Goal: Navigation & Orientation: Find specific page/section

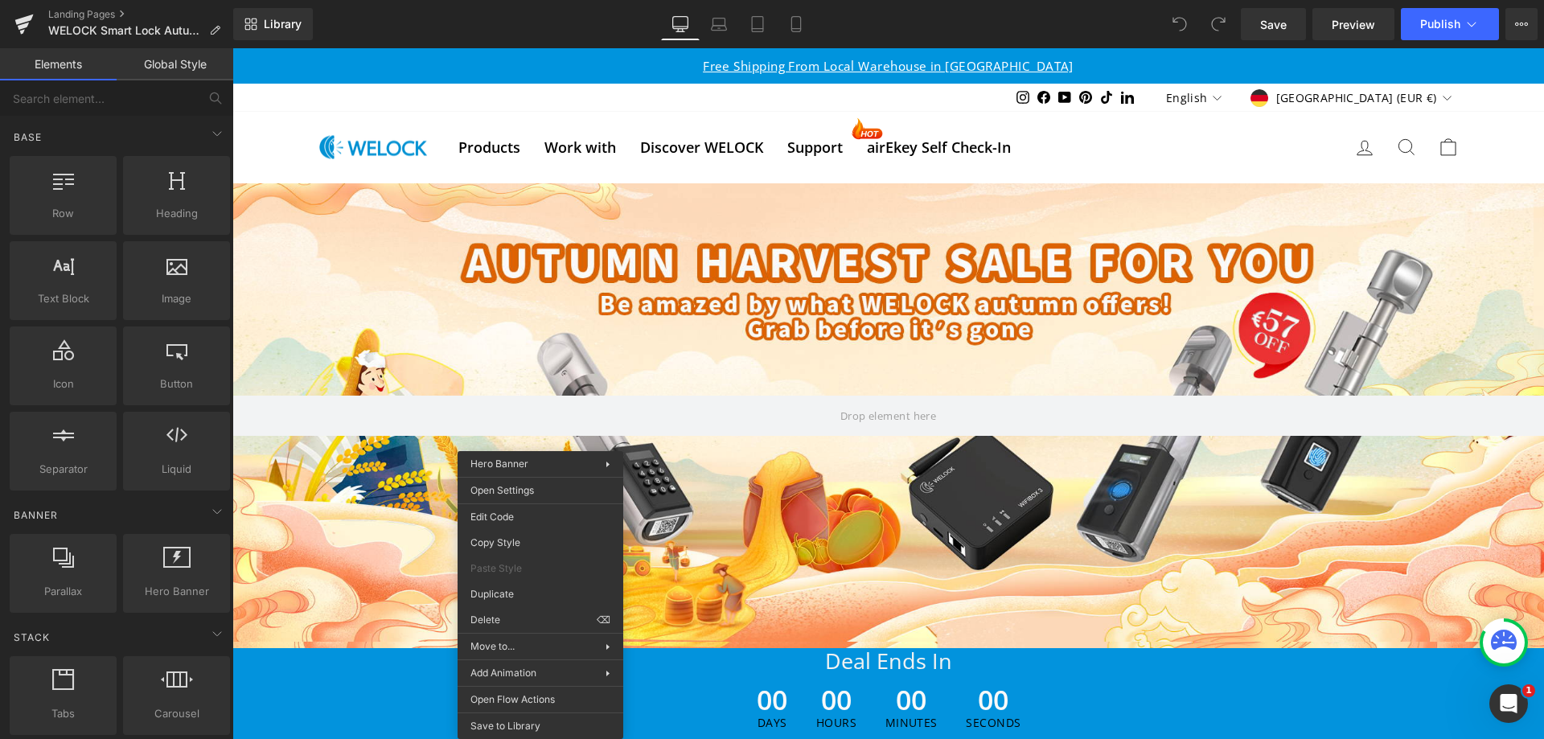
click at [440, 273] on div at bounding box center [888, 415] width 1312 height 465
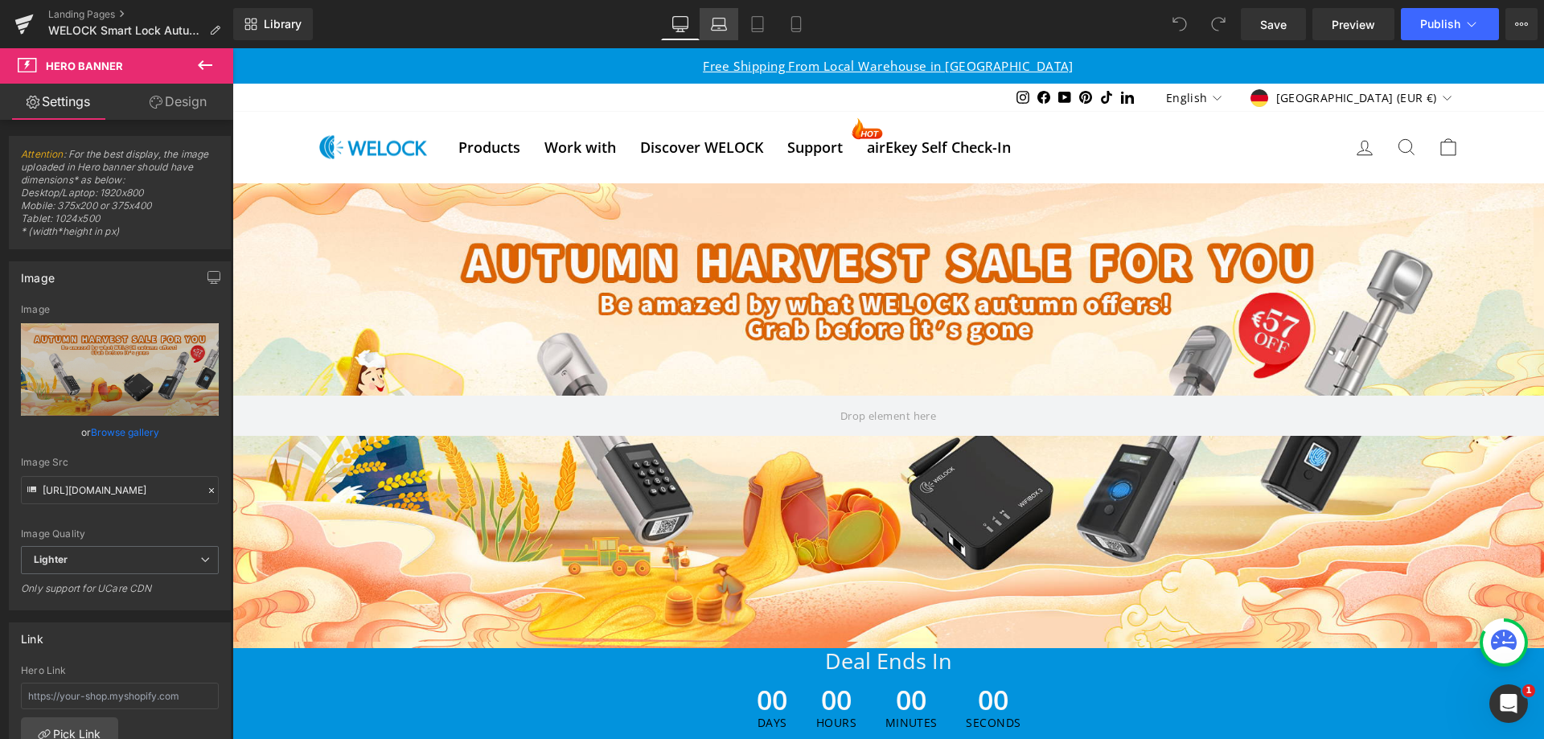
click at [721, 29] on icon at bounding box center [719, 24] width 16 height 16
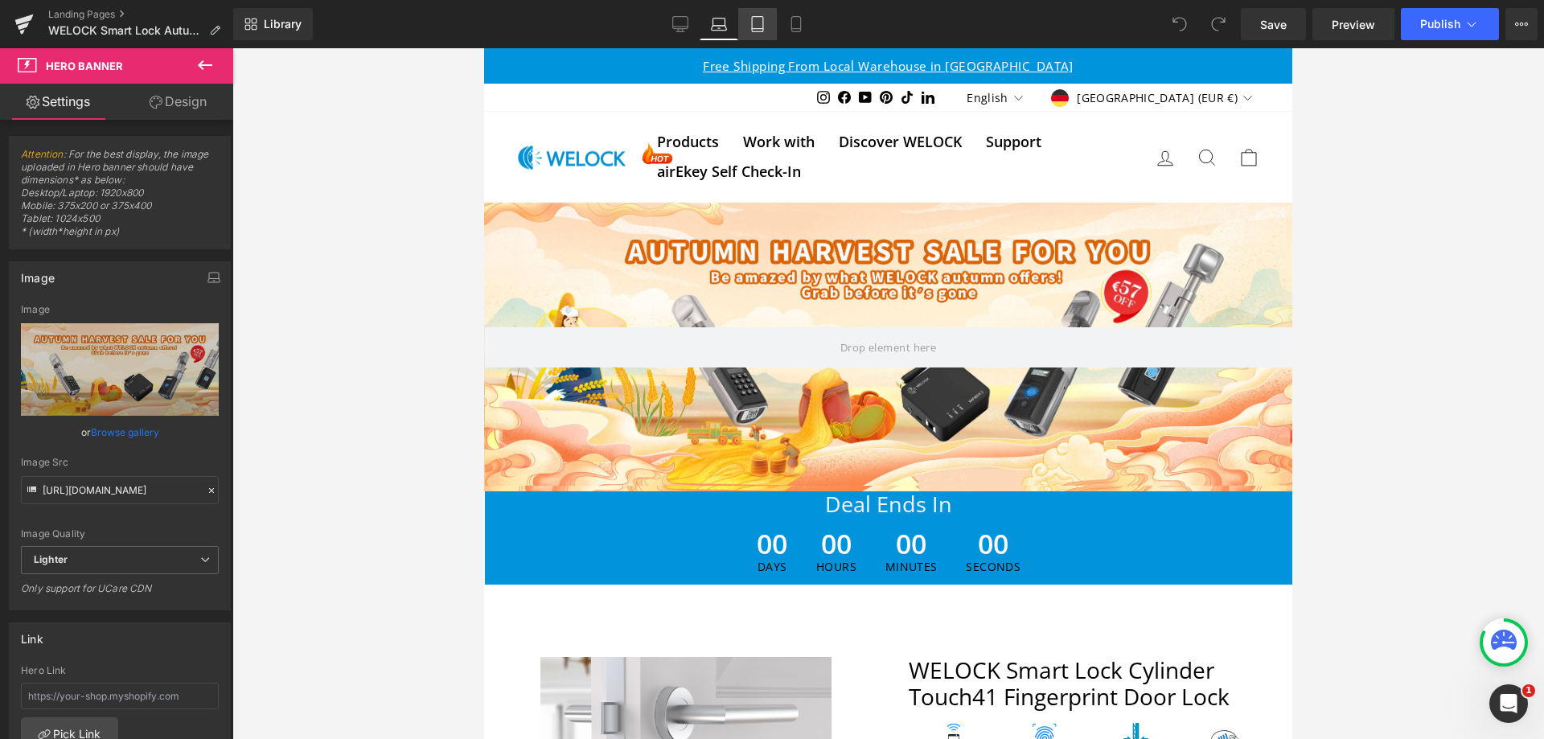
click at [762, 29] on icon at bounding box center [757, 29] width 11 height 0
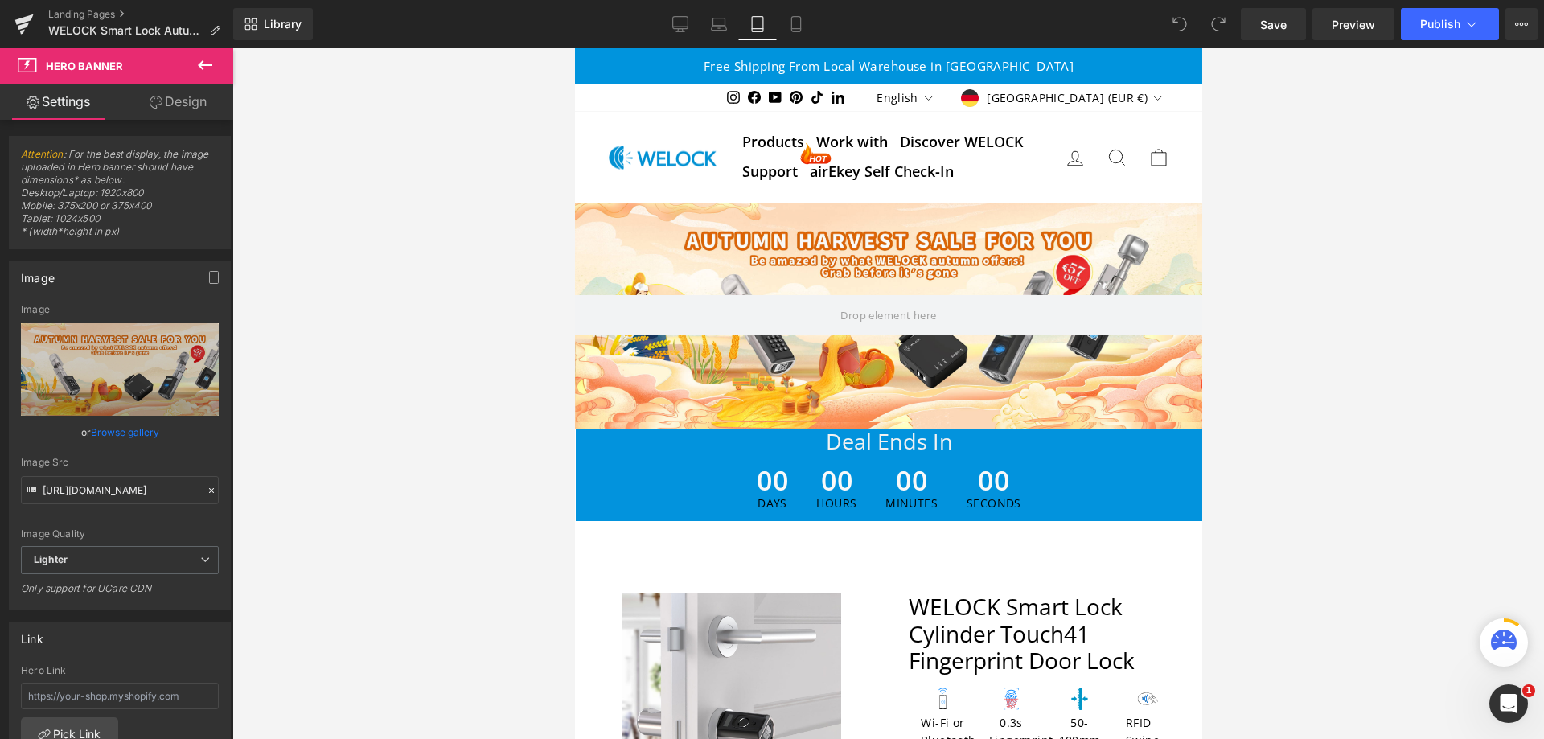
scroll to position [30, 0]
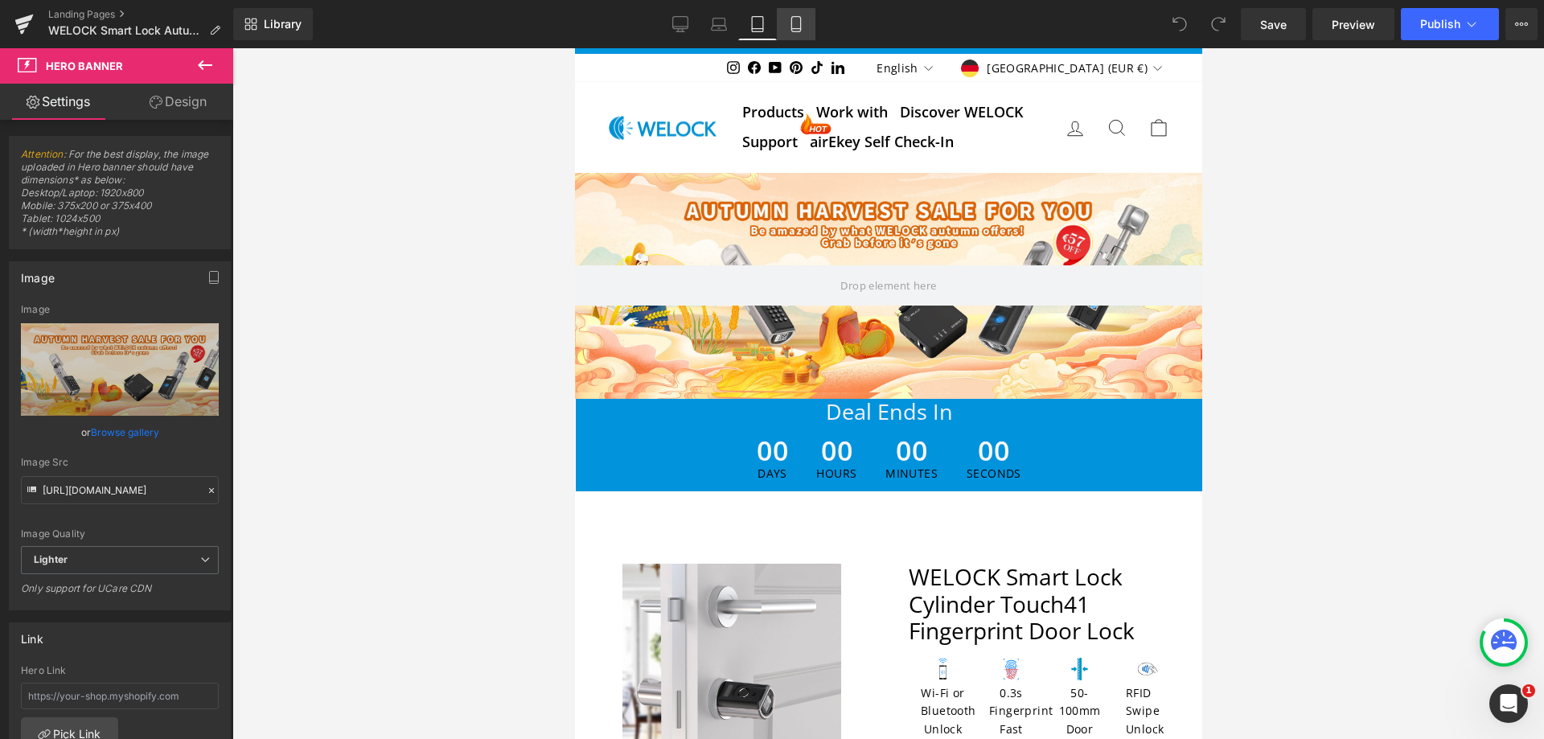
click at [799, 29] on icon at bounding box center [796, 24] width 16 height 16
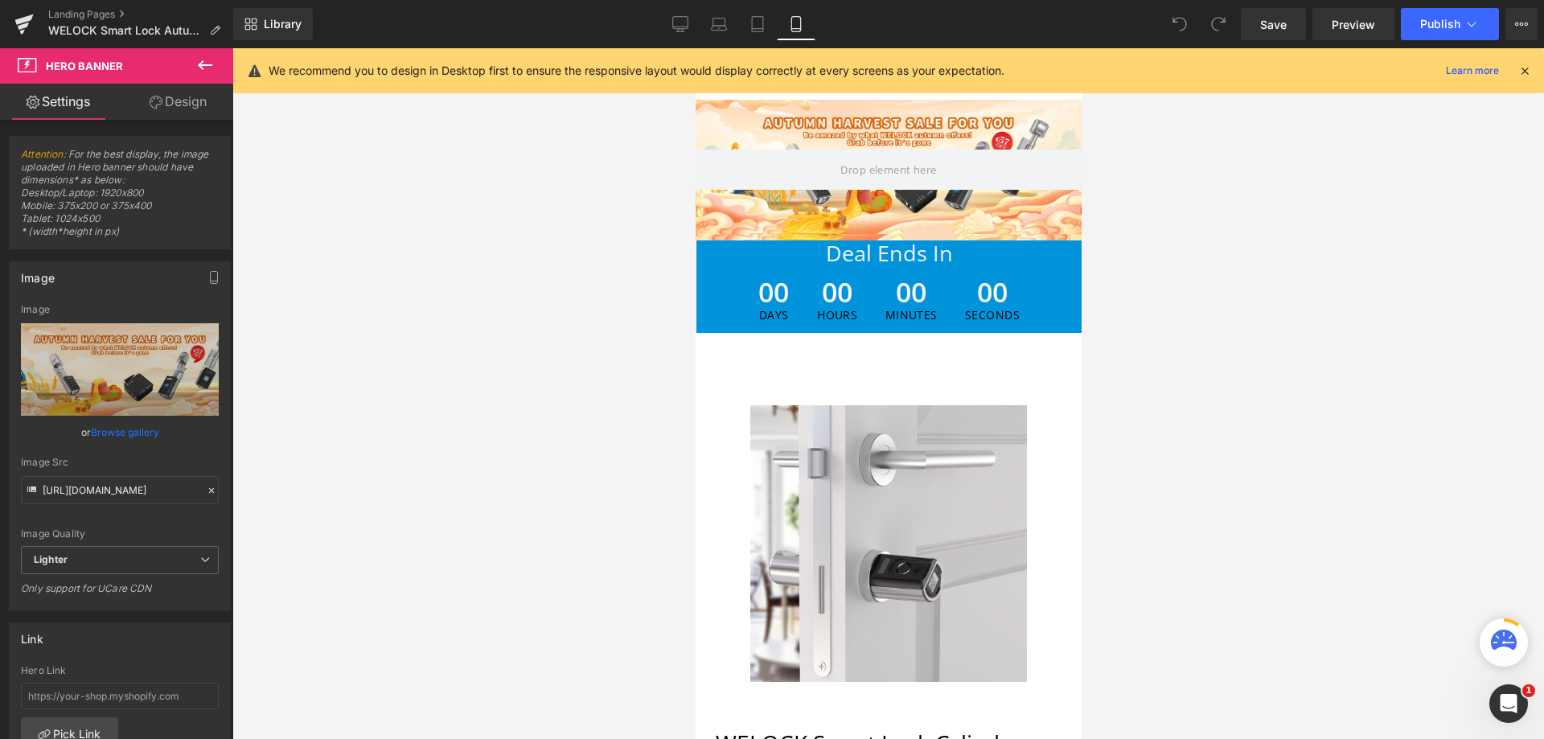
scroll to position [0, 0]
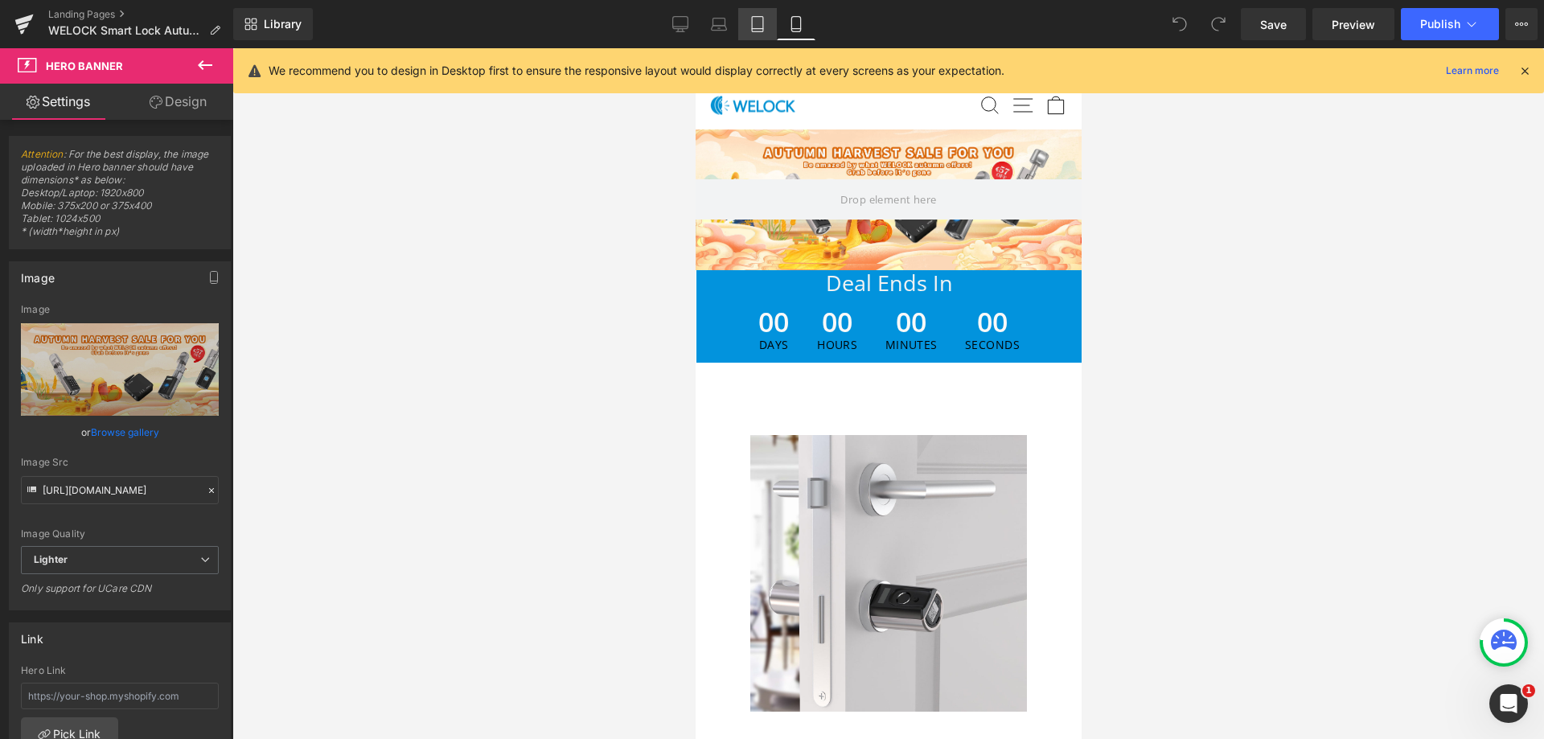
click at [756, 31] on icon at bounding box center [757, 24] width 16 height 16
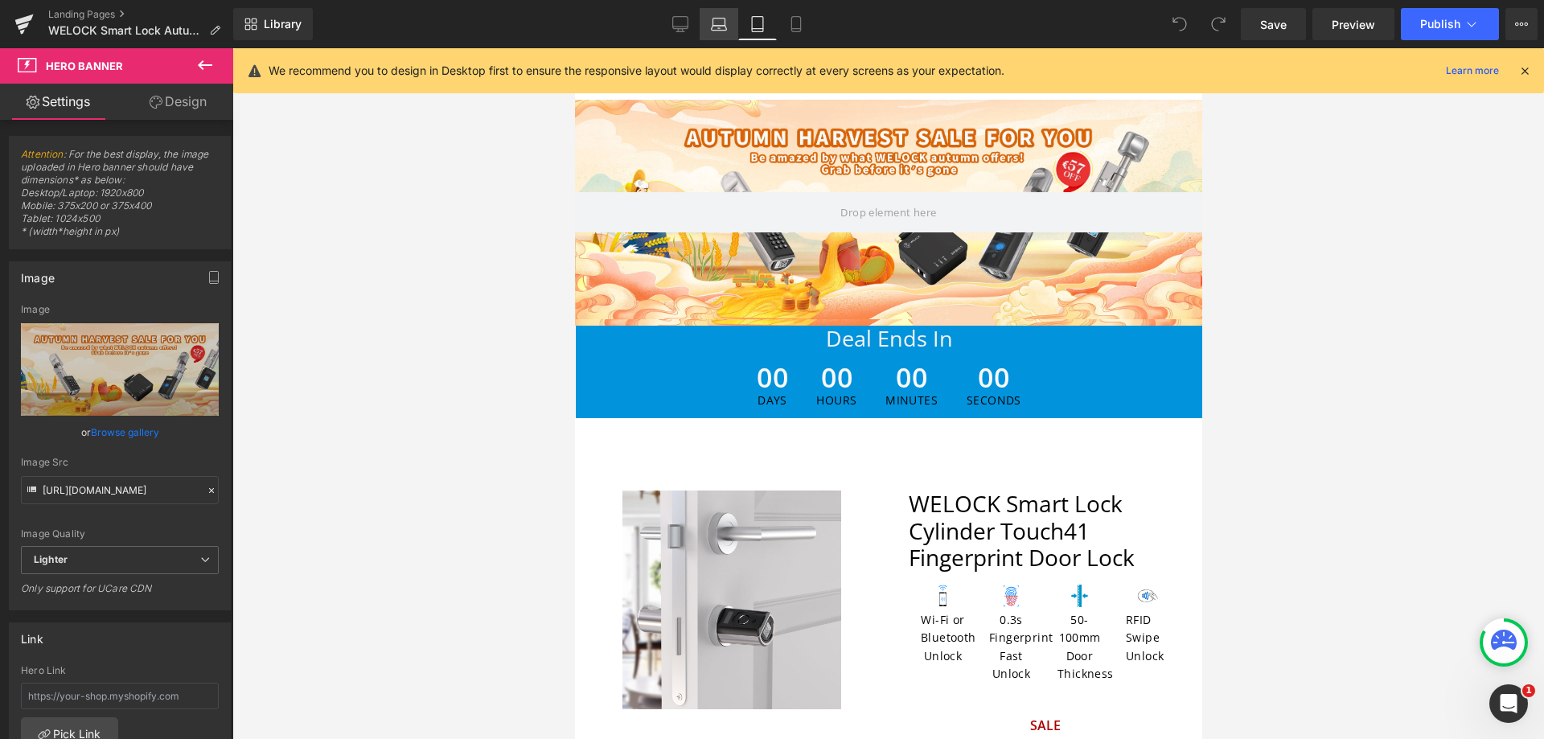
click at [701, 23] on link "Laptop" at bounding box center [719, 24] width 39 height 32
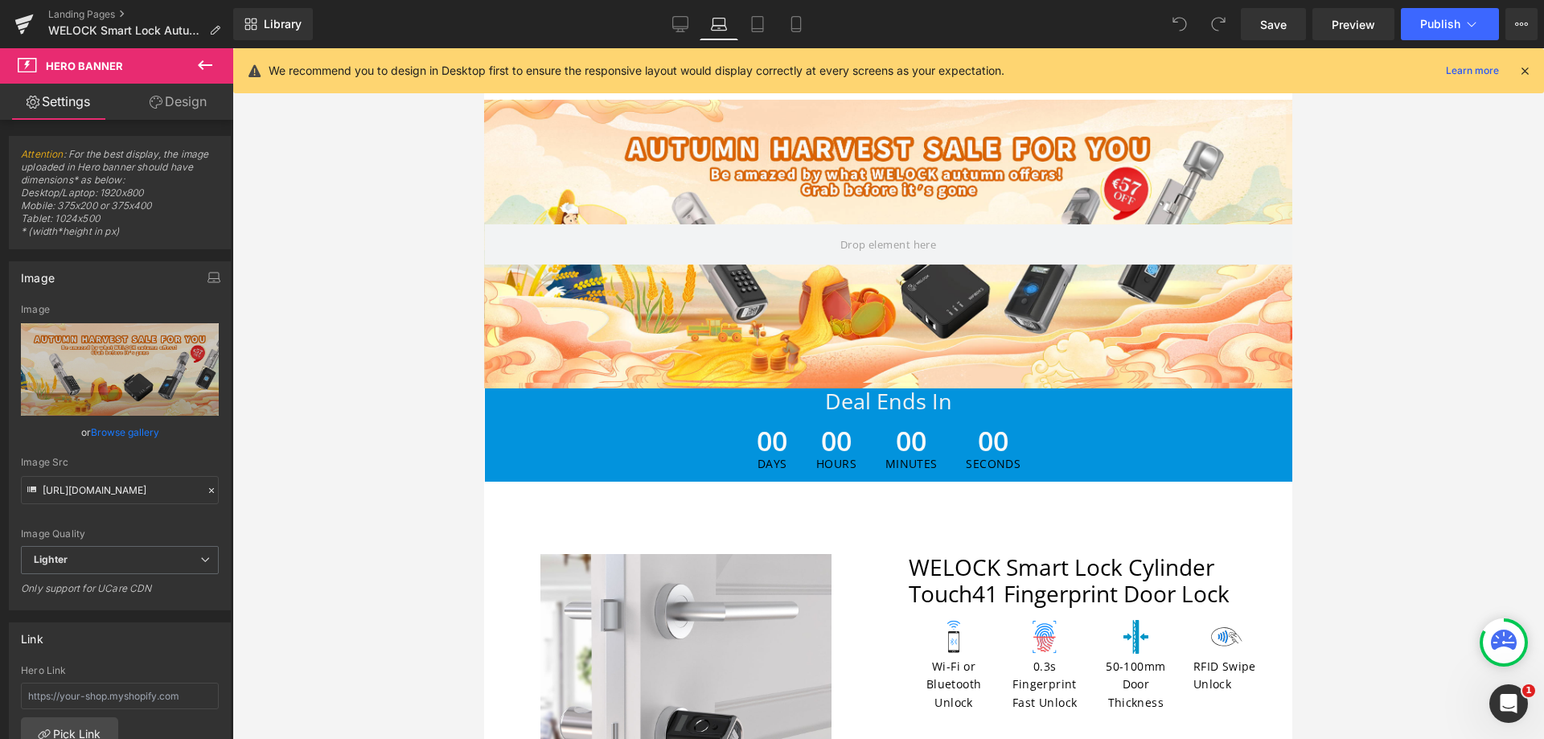
scroll to position [73, 0]
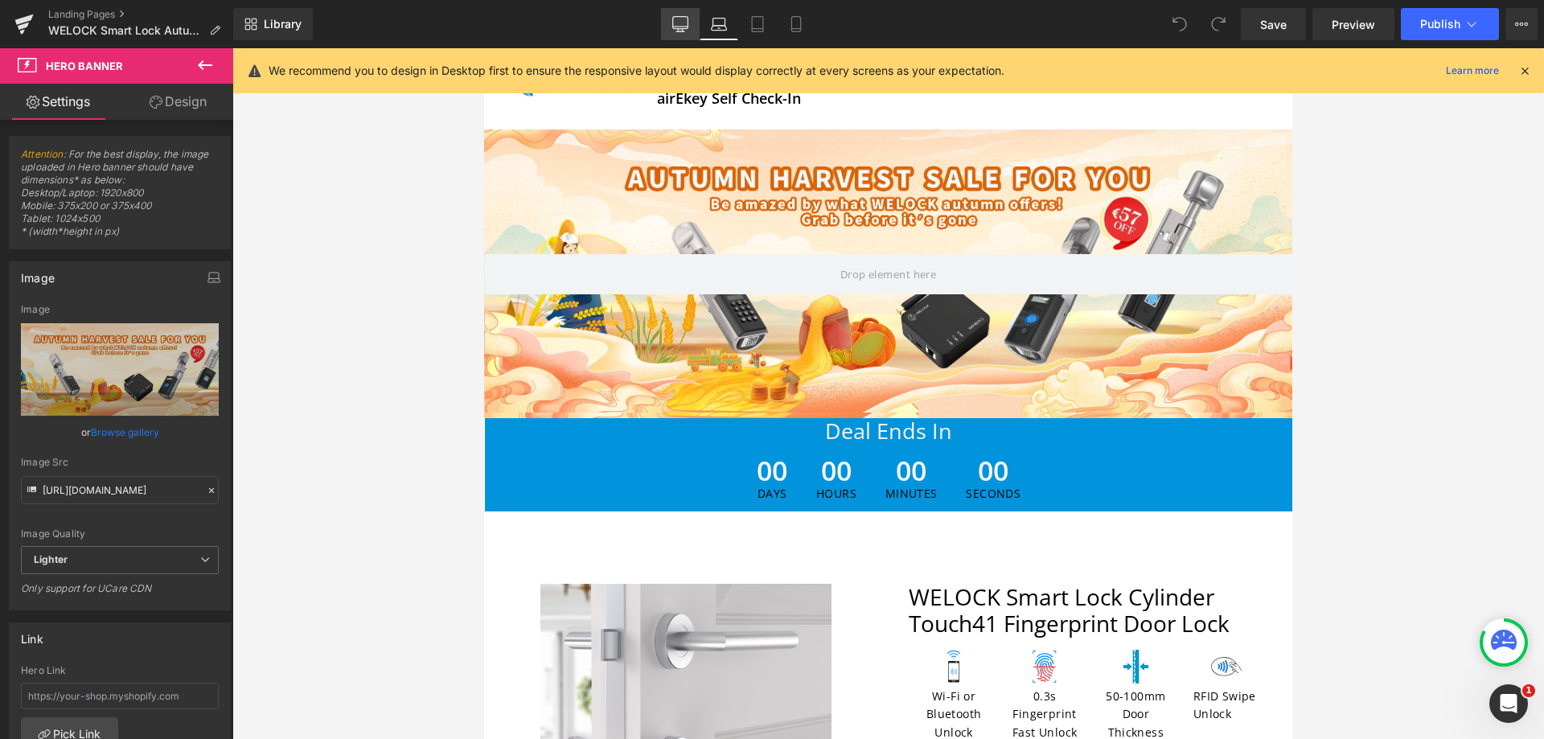
click at [684, 25] on icon at bounding box center [680, 24] width 16 height 16
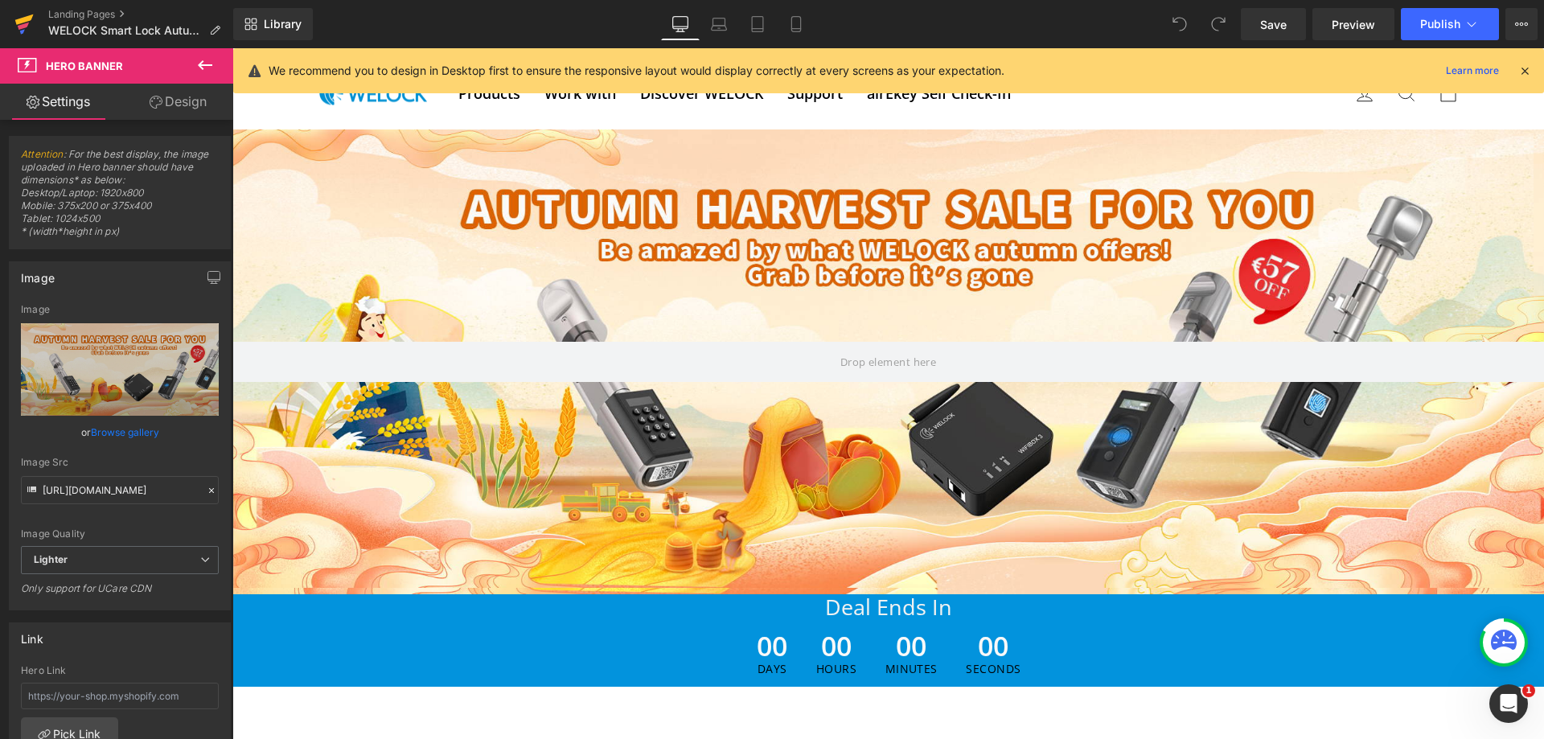
click at [23, 23] on icon at bounding box center [24, 19] width 18 height 10
